Goal: Task Accomplishment & Management: Manage account settings

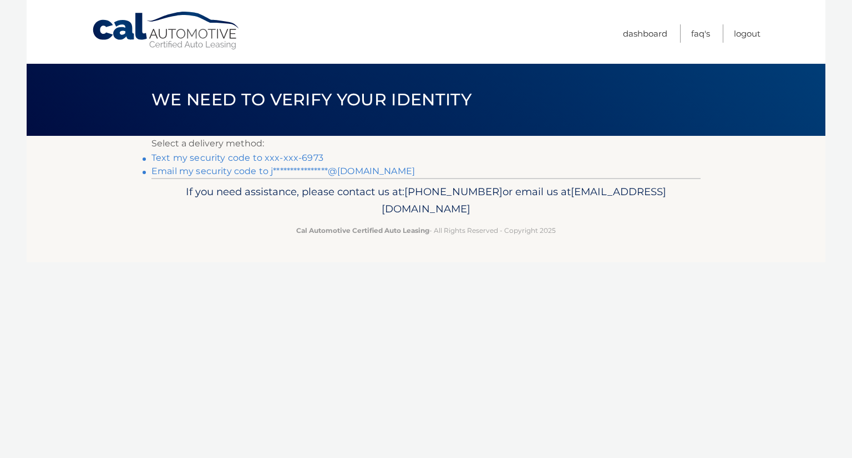
click at [265, 161] on link "Text my security code to xxx-xxx-6973" at bounding box center [237, 157] width 172 height 11
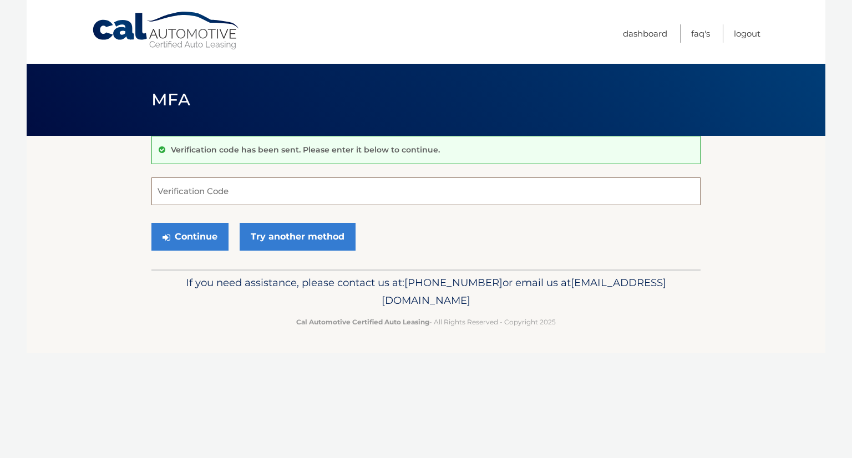
click at [175, 193] on input "Verification Code" at bounding box center [425, 191] width 549 height 28
type input "635433"
click at [180, 238] on button "Continue" at bounding box center [189, 237] width 77 height 28
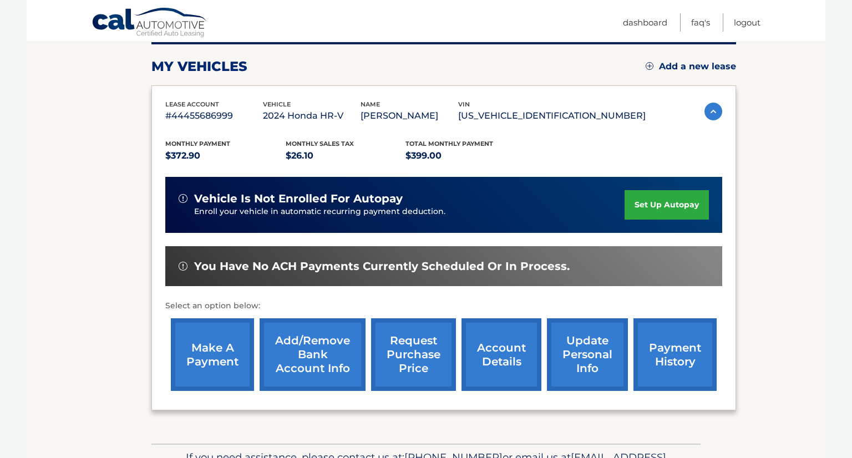
scroll to position [146, 0]
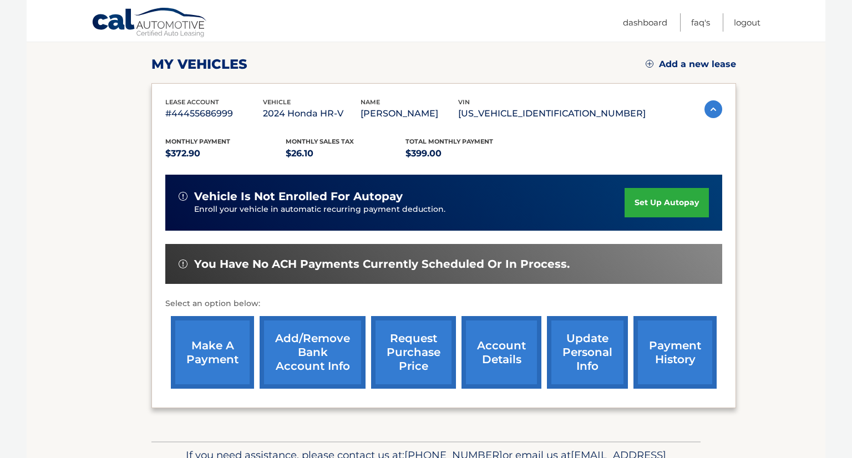
click at [228, 354] on link "make a payment" at bounding box center [212, 352] width 83 height 73
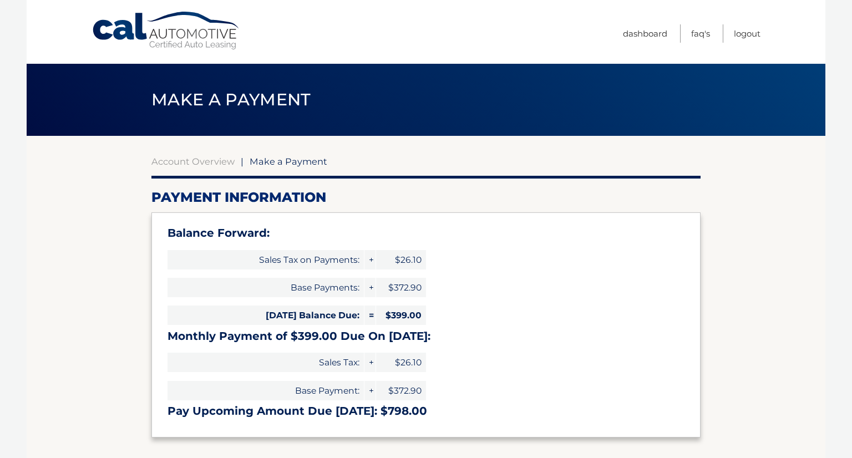
select select "ODVhYWQyNjQtZmI4Ni00MDhmLWIxYWQtNmE1YTg2OTIxOTE0"
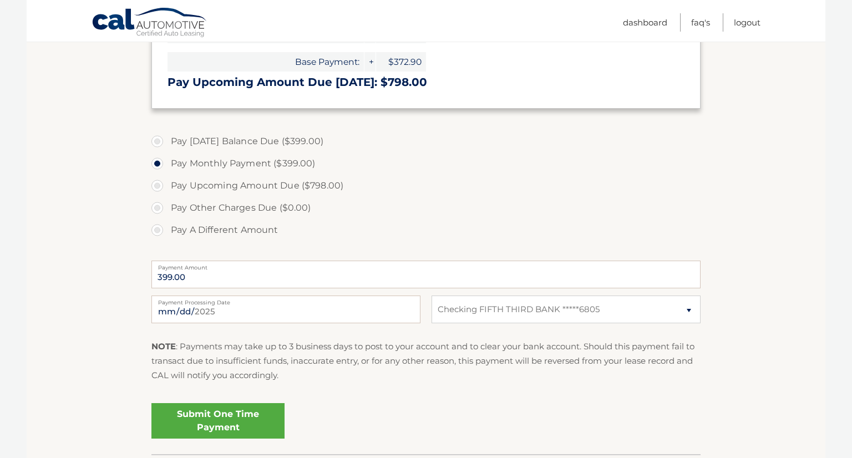
scroll to position [330, 0]
click at [208, 410] on link "Submit One Time Payment" at bounding box center [217, 419] width 133 height 35
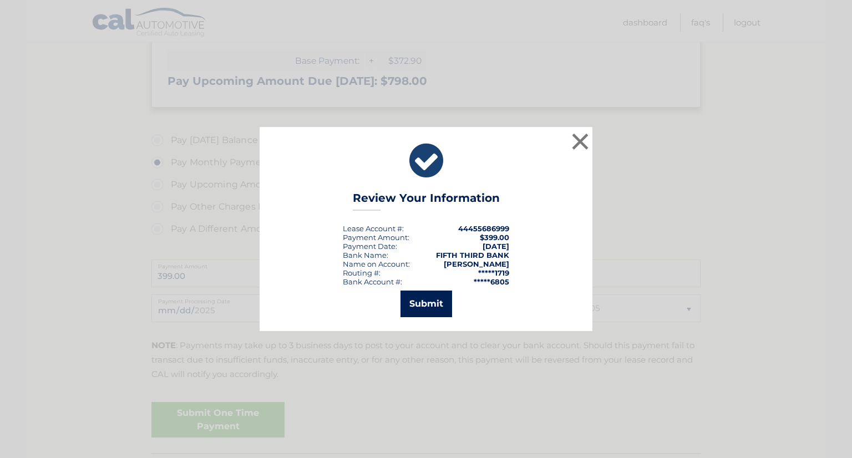
click at [424, 301] on button "Submit" at bounding box center [426, 304] width 52 height 27
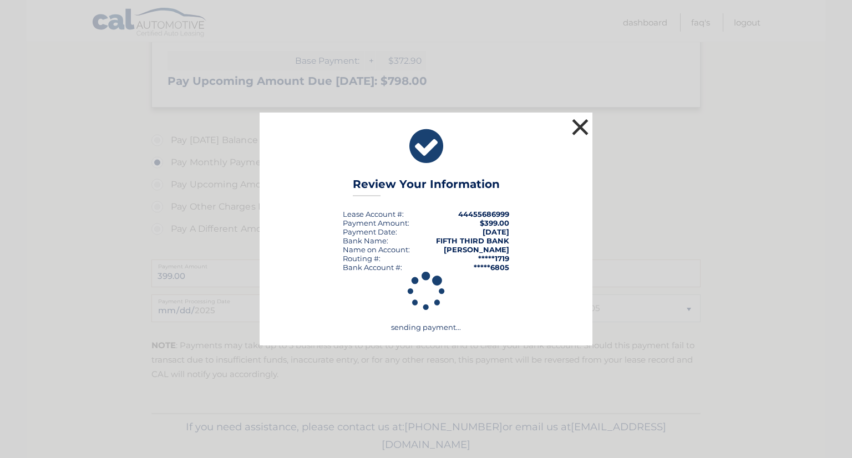
click at [579, 119] on button "×" at bounding box center [580, 127] width 22 height 22
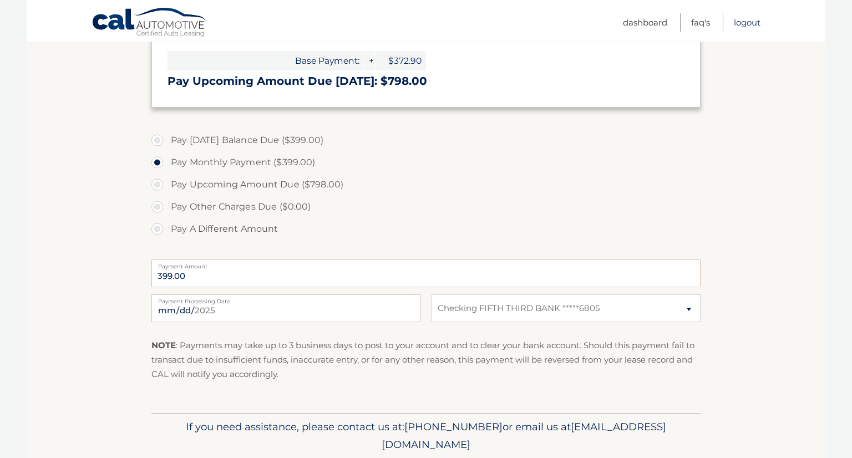
click at [741, 19] on link "Logout" at bounding box center [747, 22] width 27 height 18
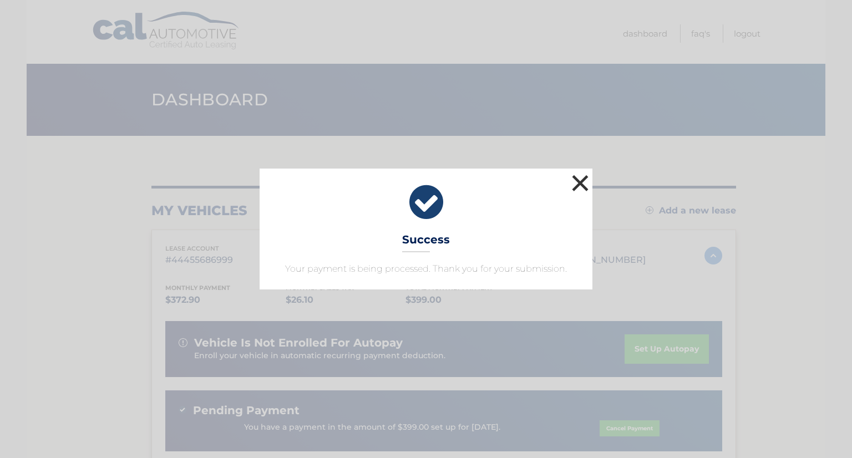
click at [580, 178] on button "×" at bounding box center [580, 183] width 22 height 22
